Goal: Task Accomplishment & Management: Complete application form

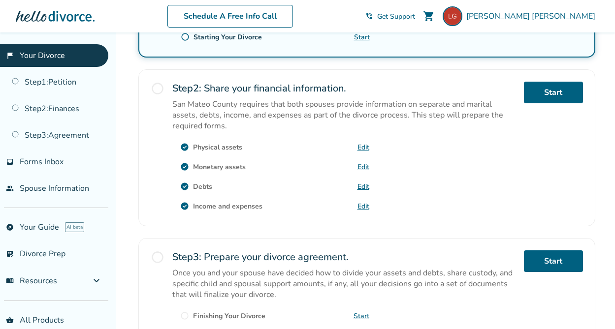
scroll to position [277, 0]
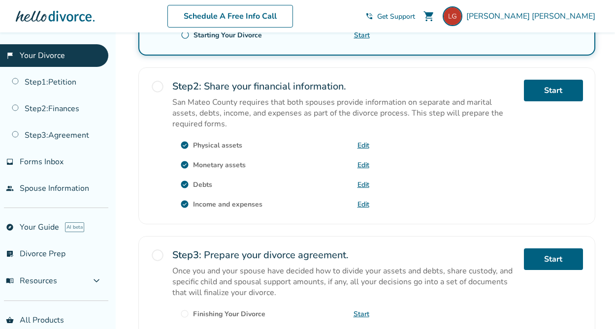
click at [361, 144] on link "Edit" at bounding box center [363, 145] width 12 height 9
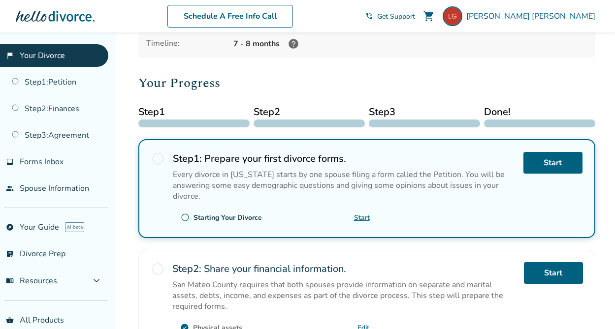
scroll to position [0, 0]
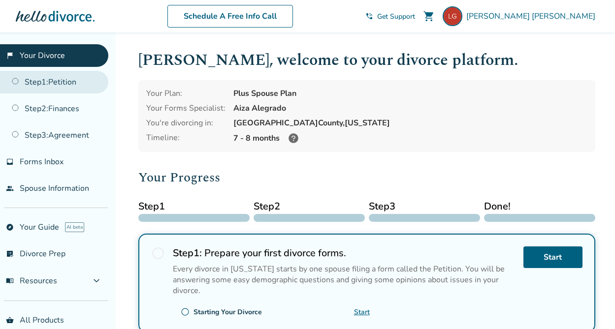
click at [64, 79] on link "Step 1 : Petition" at bounding box center [54, 82] width 108 height 23
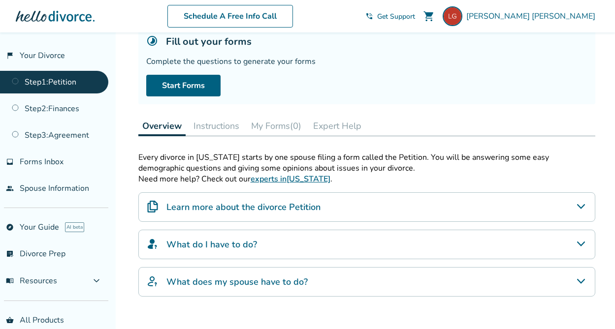
scroll to position [67, 0]
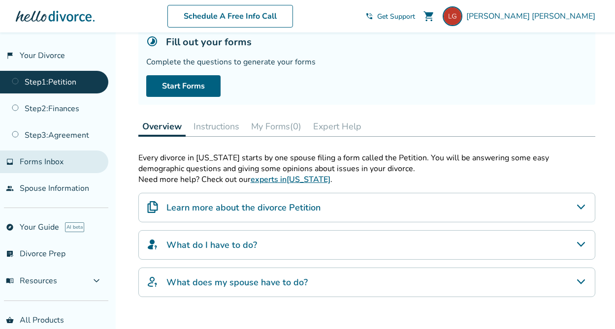
click at [61, 162] on span "Forms Inbox" at bounding box center [42, 162] width 44 height 11
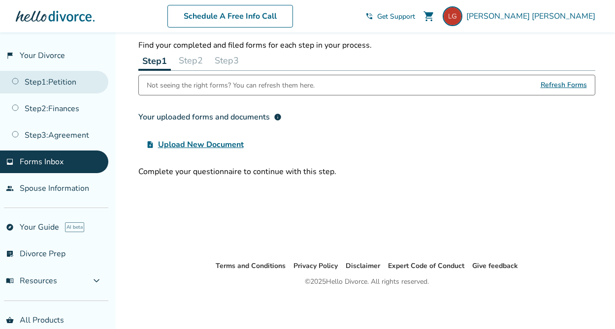
click at [61, 82] on link "Step 1 : Petition" at bounding box center [54, 82] width 108 height 23
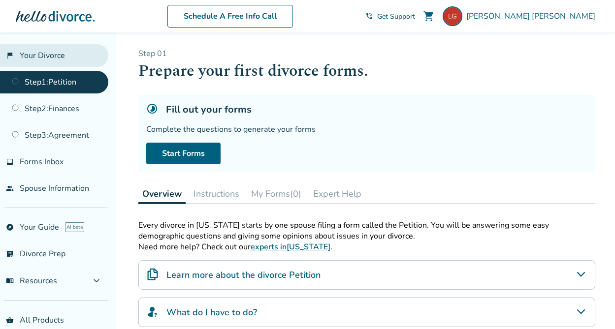
click at [58, 56] on link "flag_2 Your Divorce" at bounding box center [54, 55] width 108 height 23
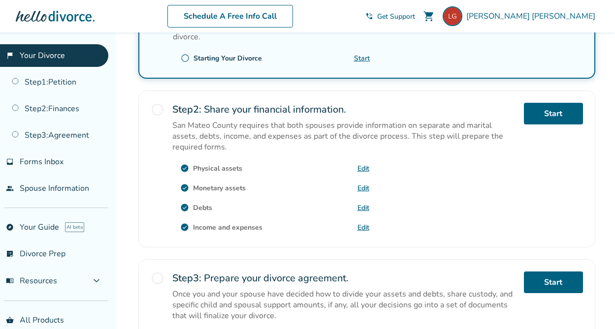
scroll to position [260, 0]
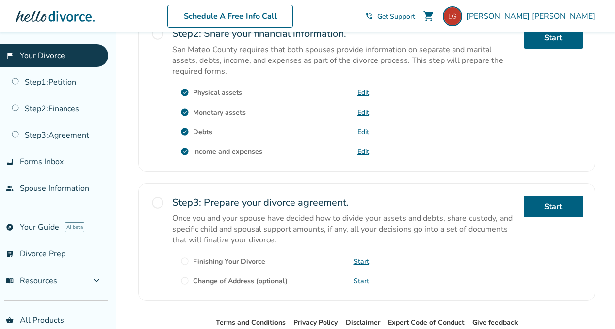
scroll to position [338, 0]
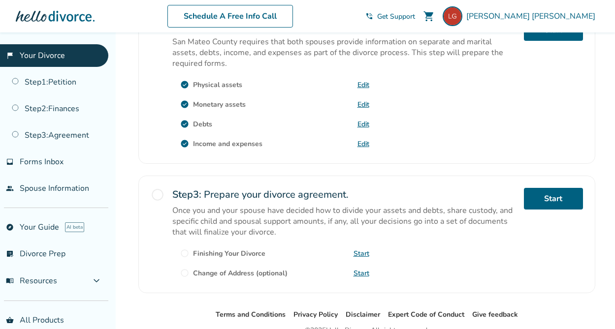
click at [361, 102] on link "Edit" at bounding box center [363, 104] width 12 height 9
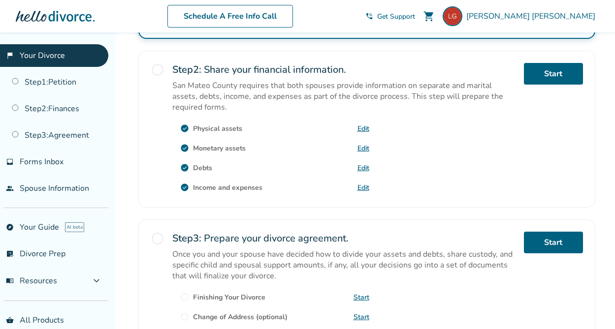
scroll to position [294, 0]
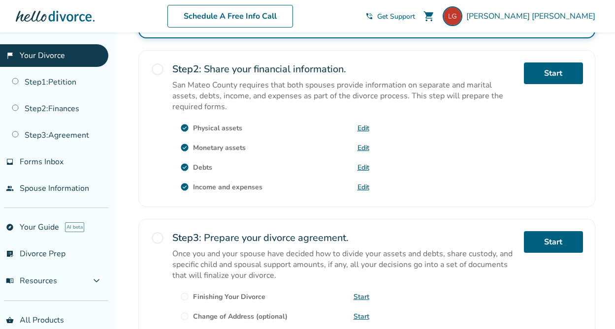
click at [365, 166] on link "Edit" at bounding box center [363, 167] width 12 height 9
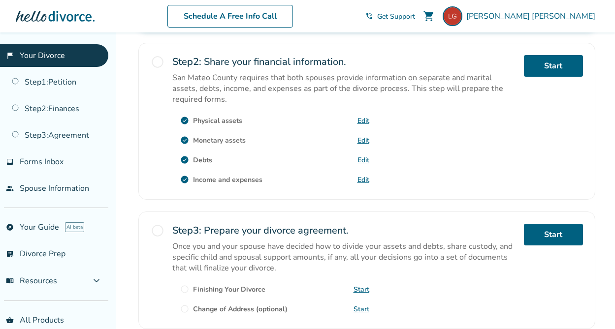
scroll to position [305, 0]
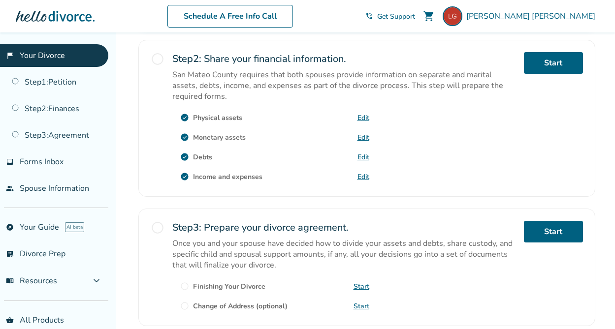
click at [366, 173] on link "Edit" at bounding box center [363, 176] width 12 height 9
